Goal: Transaction & Acquisition: Obtain resource

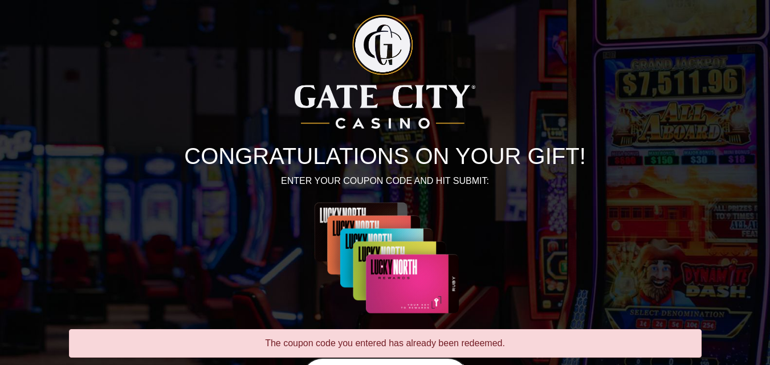
scroll to position [159, 0]
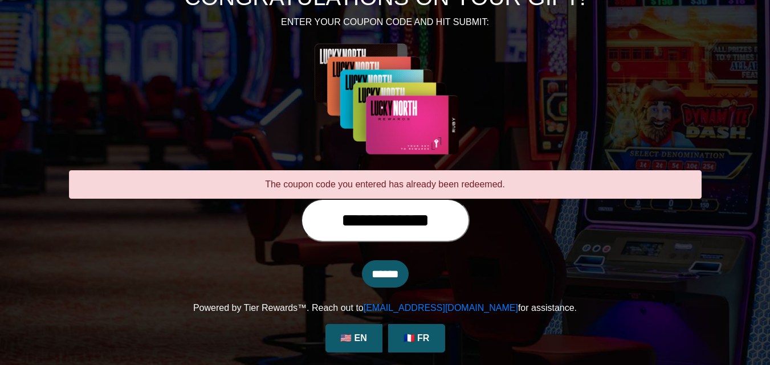
click at [467, 219] on input "**********" at bounding box center [385, 220] width 169 height 43
type input "**********"
click at [391, 272] on input "******" at bounding box center [385, 274] width 47 height 27
